Goal: Transaction & Acquisition: Obtain resource

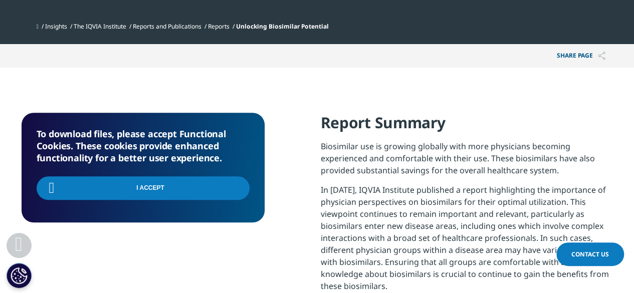
scroll to position [427, 592]
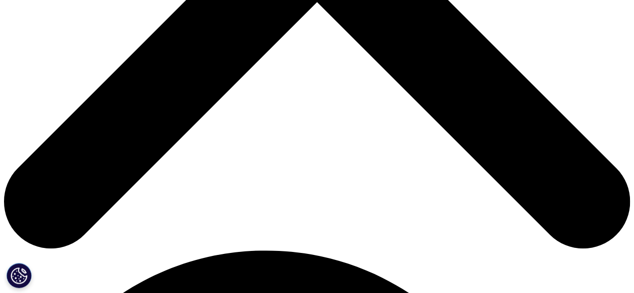
scroll to position [445, 0]
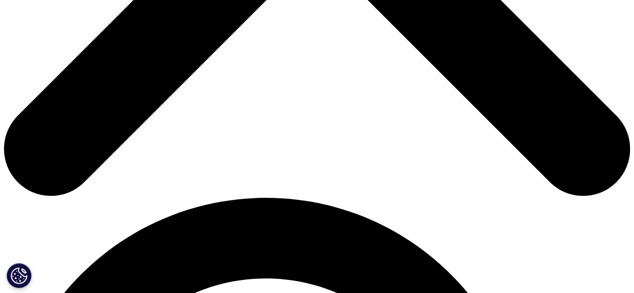
type input "[PERSON_NAME]"
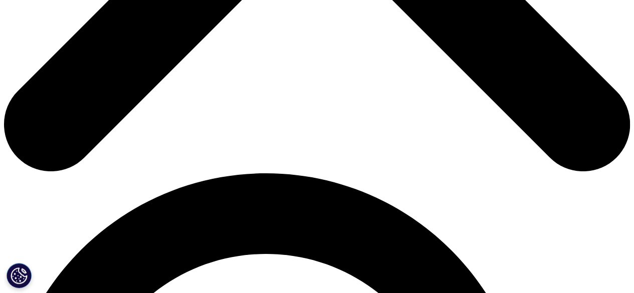
type input "BB"
type input "B"
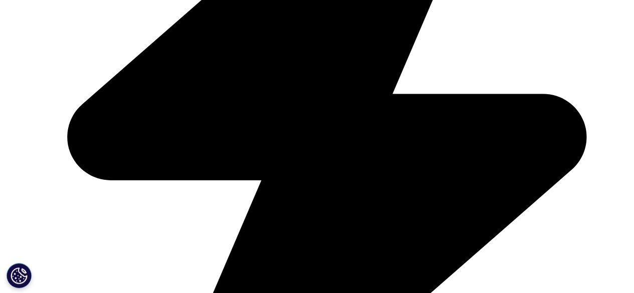
scroll to position [0, 39]
type input "[EMAIL_ADDRESS][DOMAIN_NAME]"
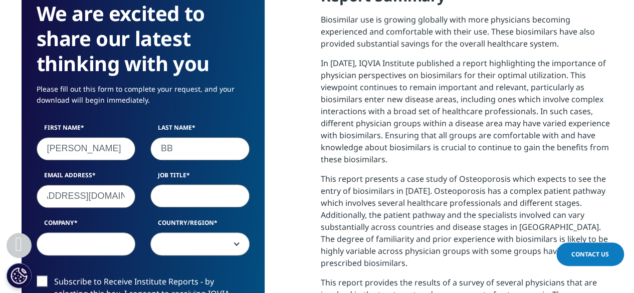
scroll to position [0, 0]
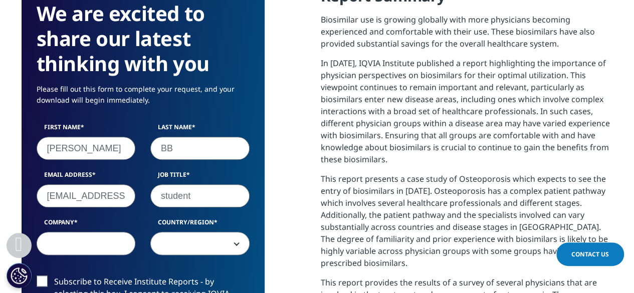
type input "student"
type input "usp"
click at [197, 243] on span at bounding box center [200, 244] width 98 height 23
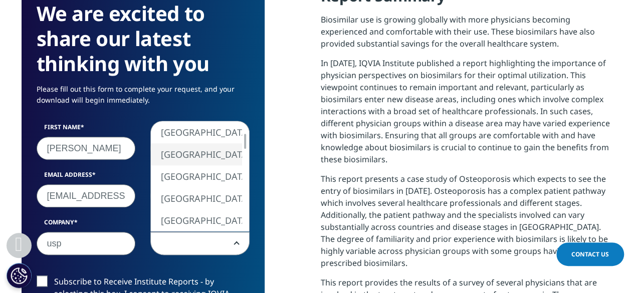
select select "[GEOGRAPHIC_DATA]"
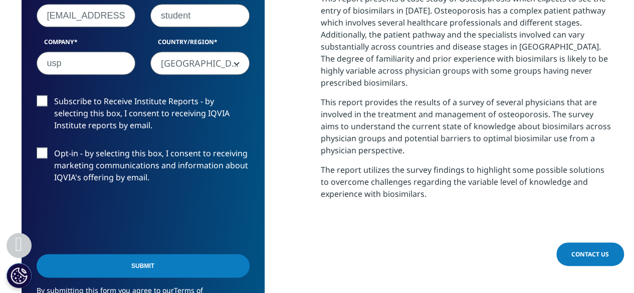
scroll to position [685, 0]
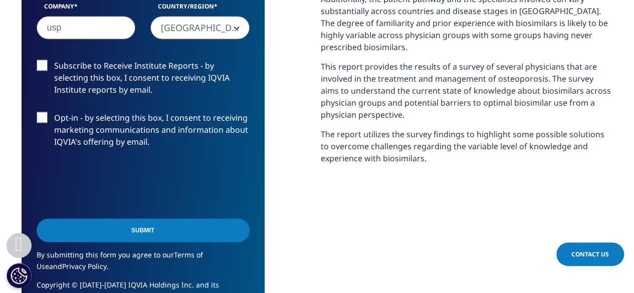
click at [149, 228] on input "Submit" at bounding box center [143, 231] width 213 height 24
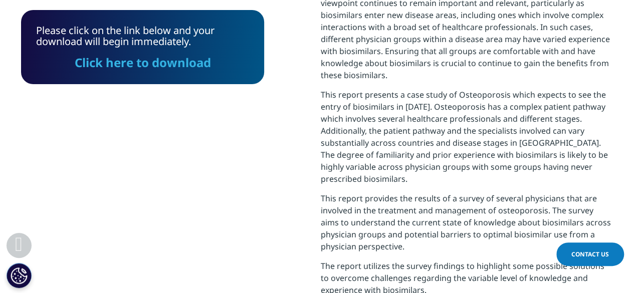
scroll to position [554, 0]
click at [175, 66] on link "Click here to download" at bounding box center [143, 62] width 136 height 17
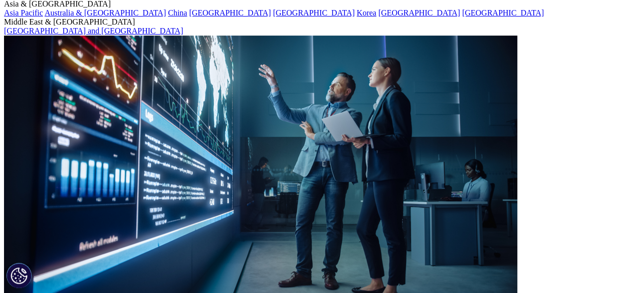
scroll to position [145, 0]
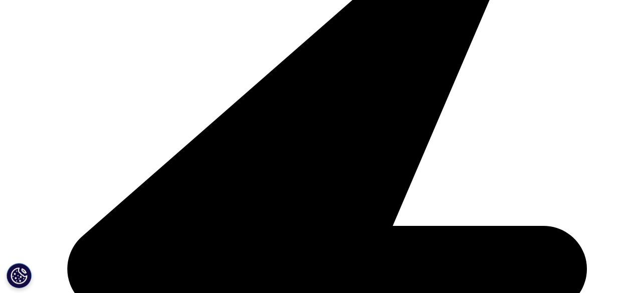
scroll to position [563, 0]
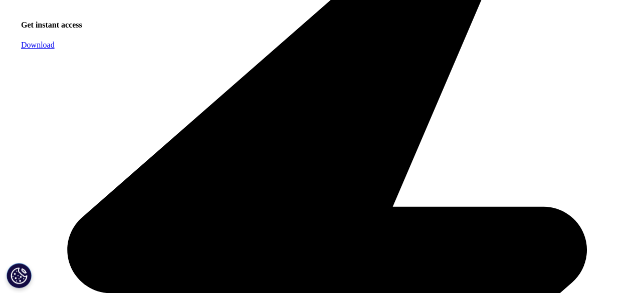
scroll to position [461, 0]
